Goal: Task Accomplishment & Management: Manage account settings

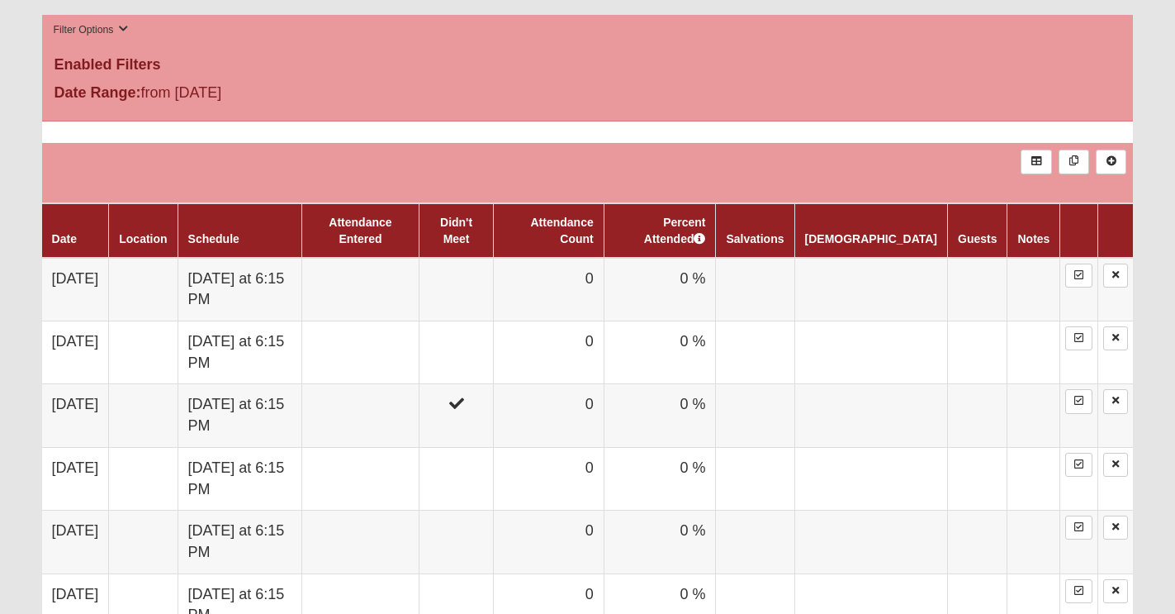
scroll to position [687, 0]
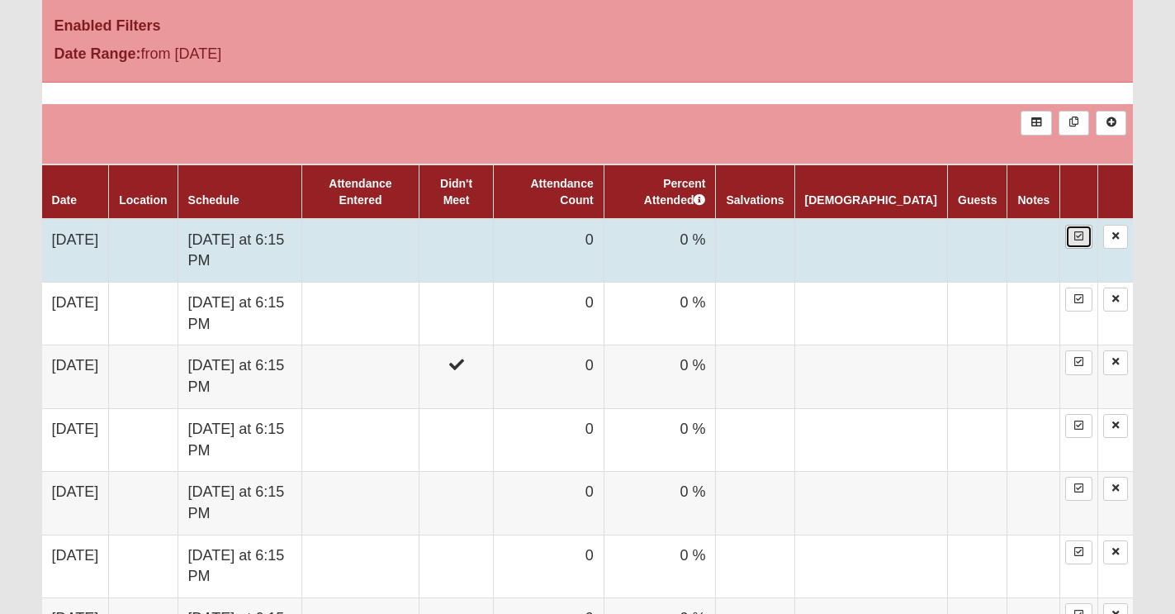
click at [1082, 240] on icon at bounding box center [1079, 236] width 9 height 10
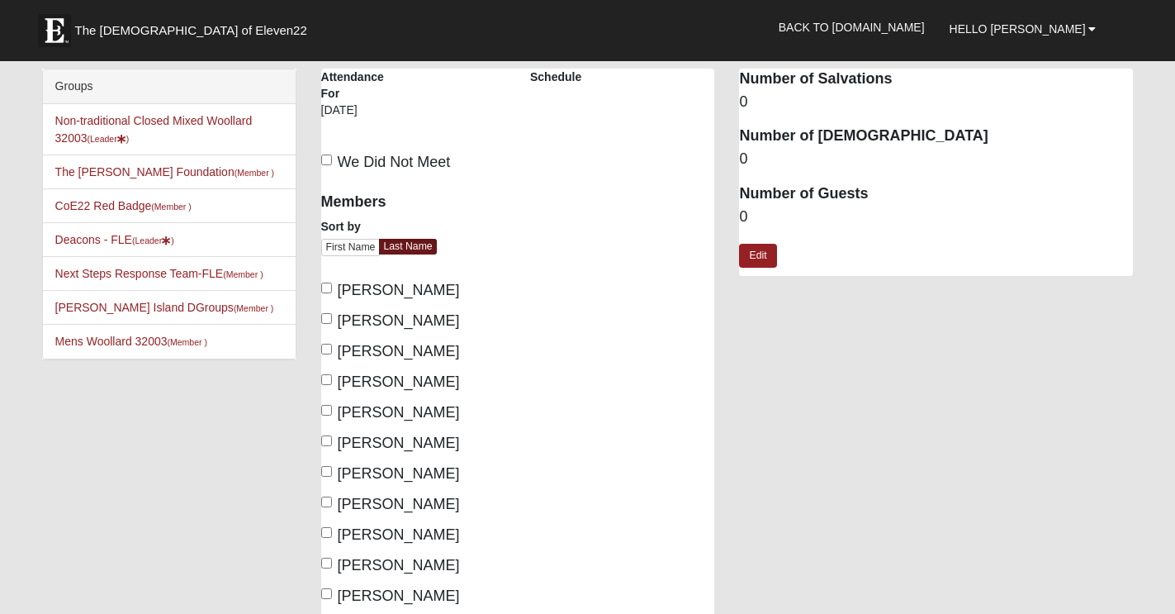
click at [349, 159] on span "We Did Not Meet" at bounding box center [394, 162] width 113 height 17
click at [332, 159] on input "We Did Not Meet" at bounding box center [326, 159] width 11 height 11
checkbox input "true"
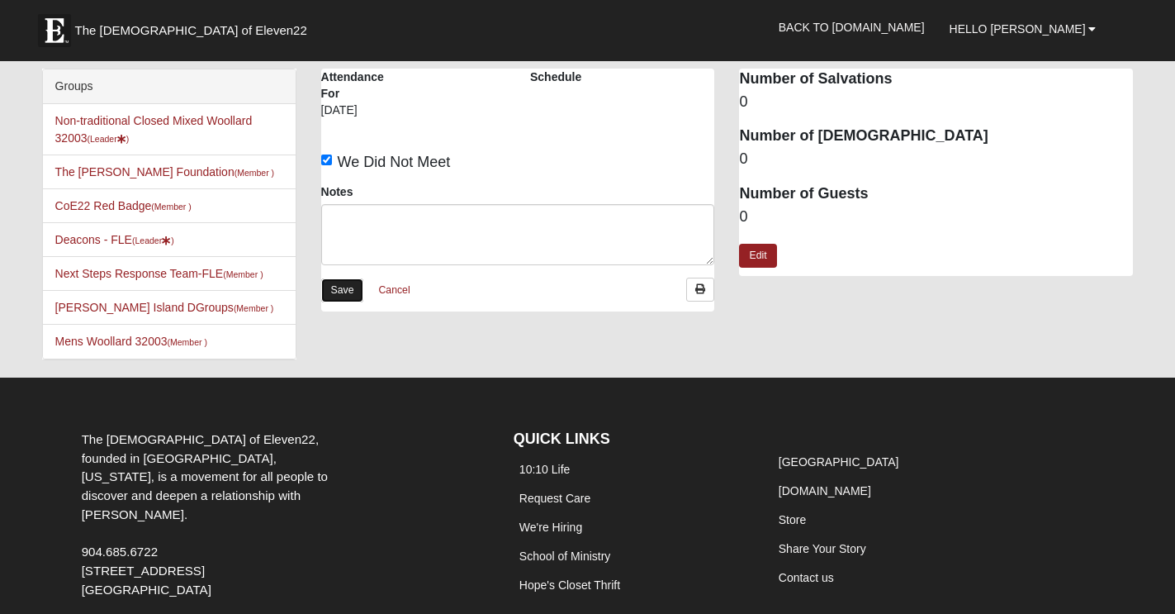
click at [341, 287] on link "Save" at bounding box center [342, 290] width 43 height 24
